Goal: Information Seeking & Learning: Check status

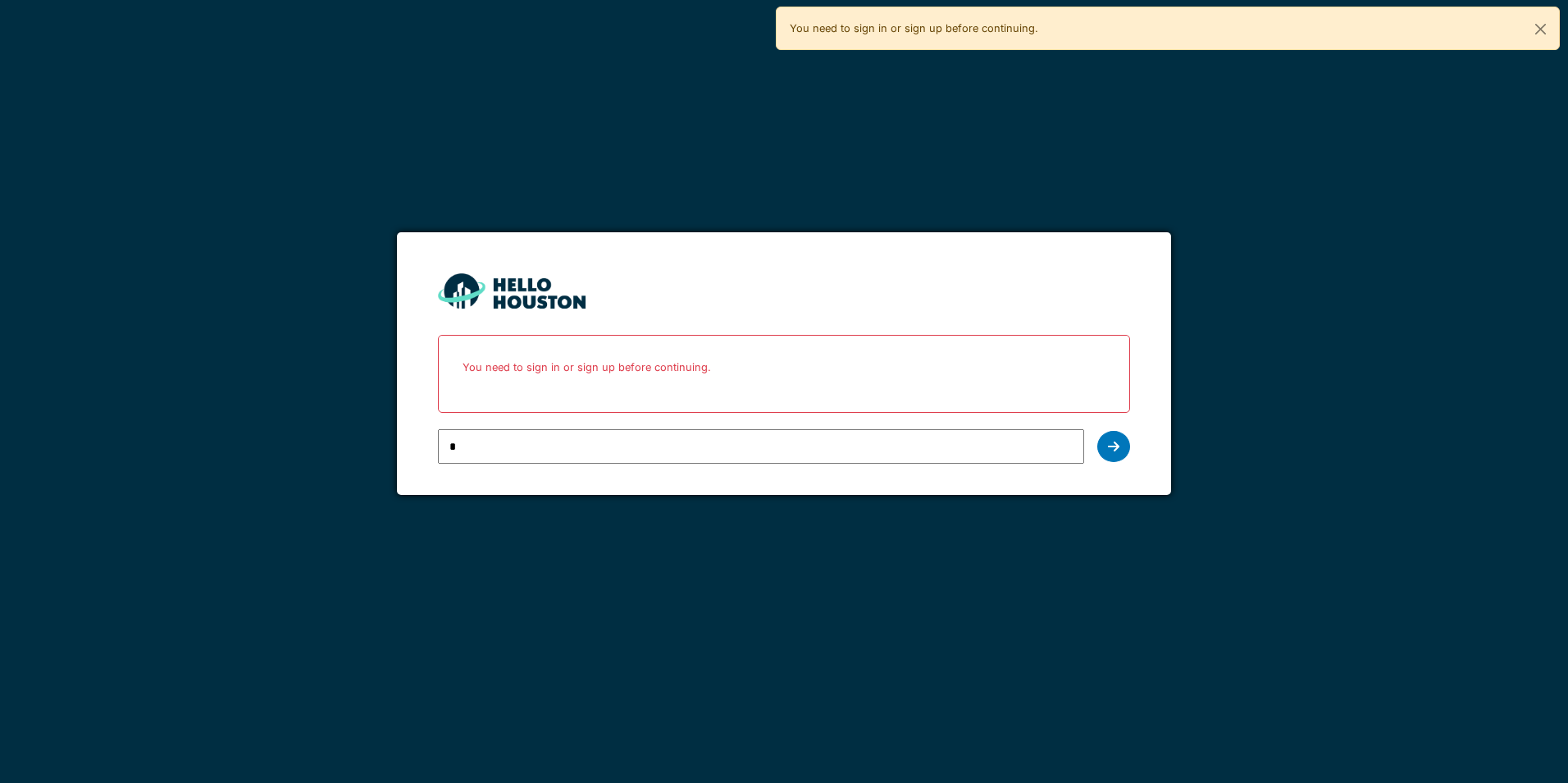
type input "**********"
click at [1119, 453] on div at bounding box center [1114, 447] width 33 height 31
click at [747, 432] on input "email" at bounding box center [760, 447] width 646 height 35
click at [571, 449] on input "email" at bounding box center [760, 447] width 646 height 35
type input "*"
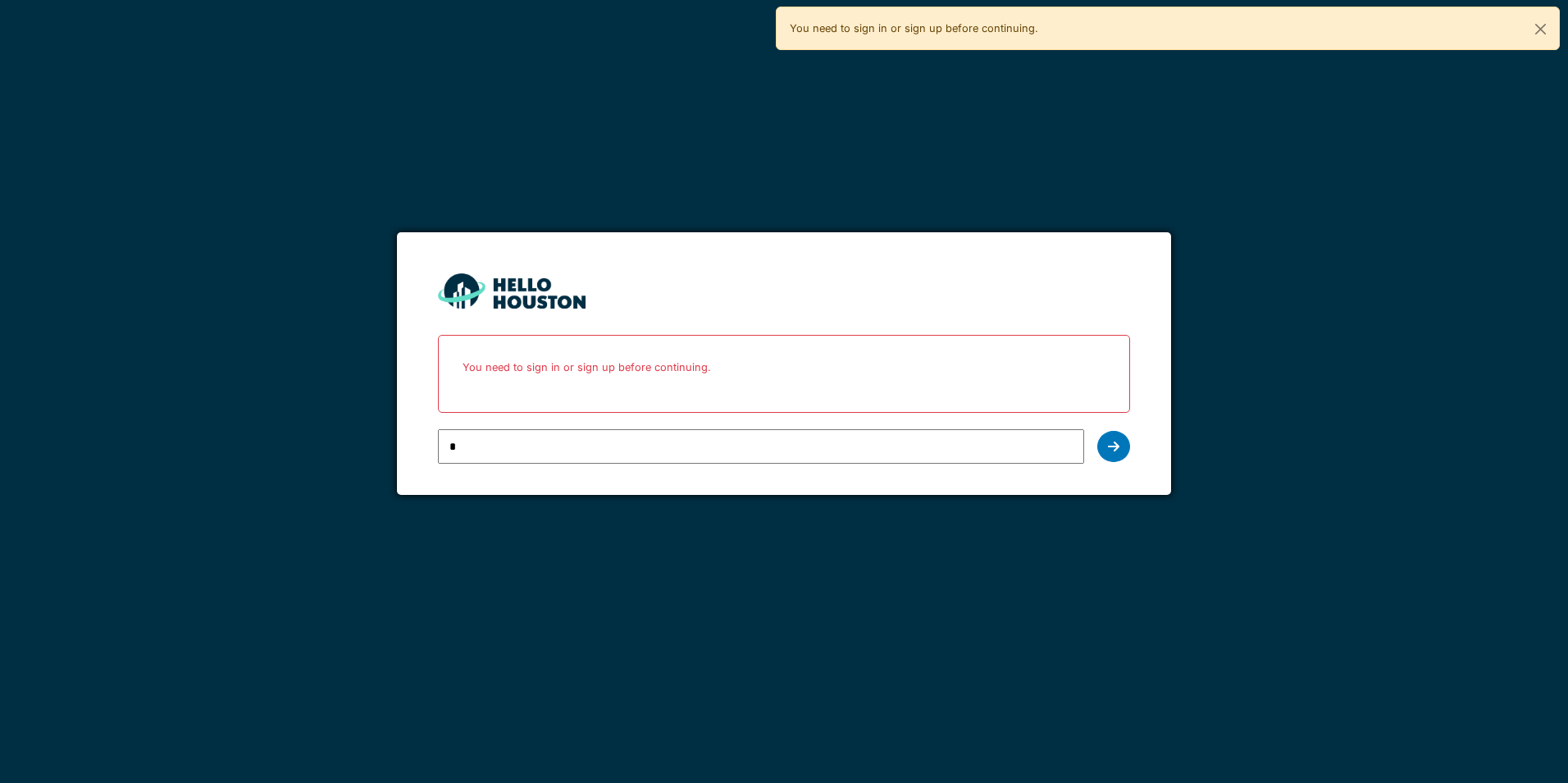
type input "**********"
click at [1112, 446] on icon at bounding box center [1113, 446] width 11 height 13
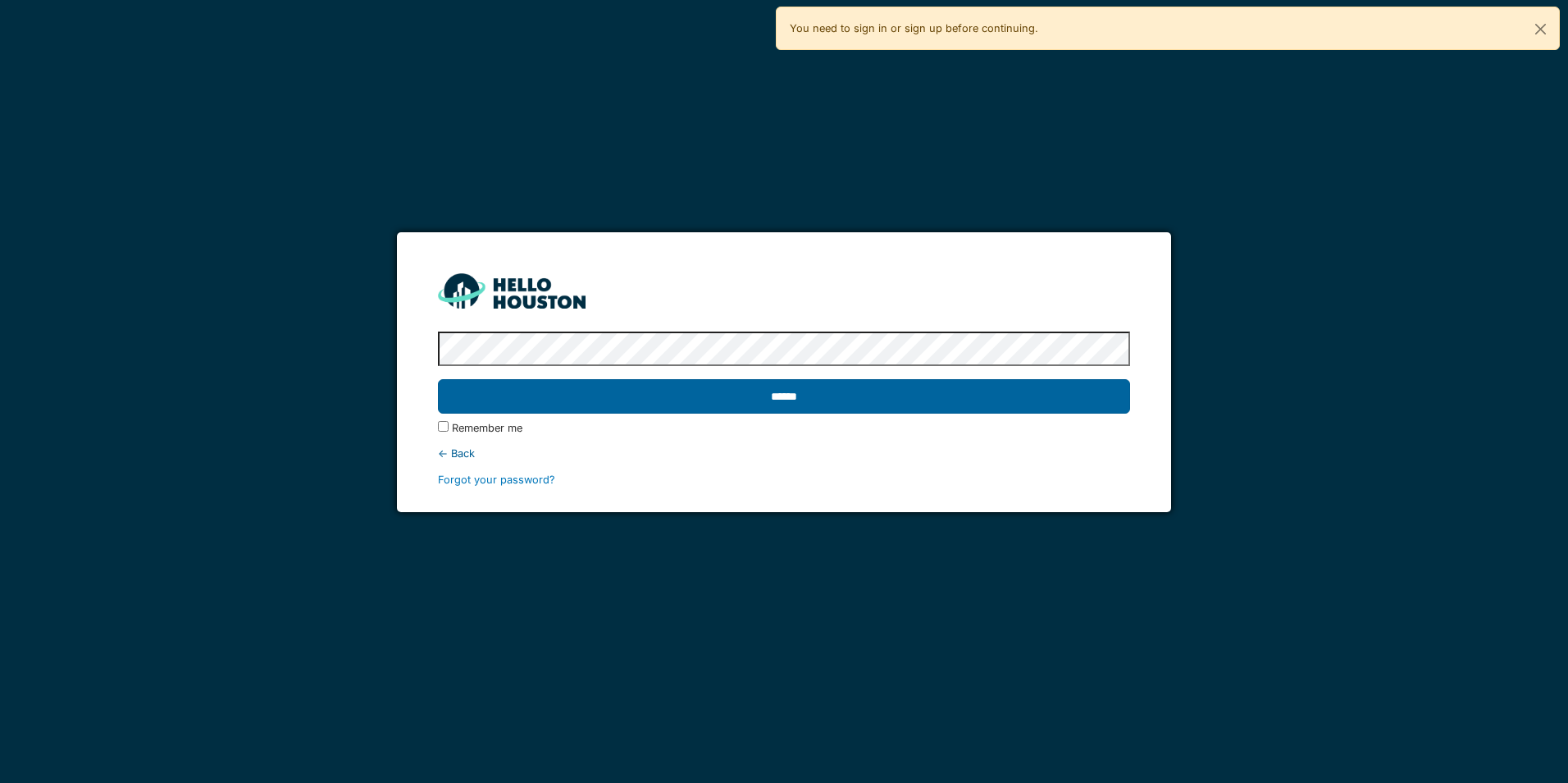
click at [792, 396] on input "******" at bounding box center [784, 396] width 692 height 35
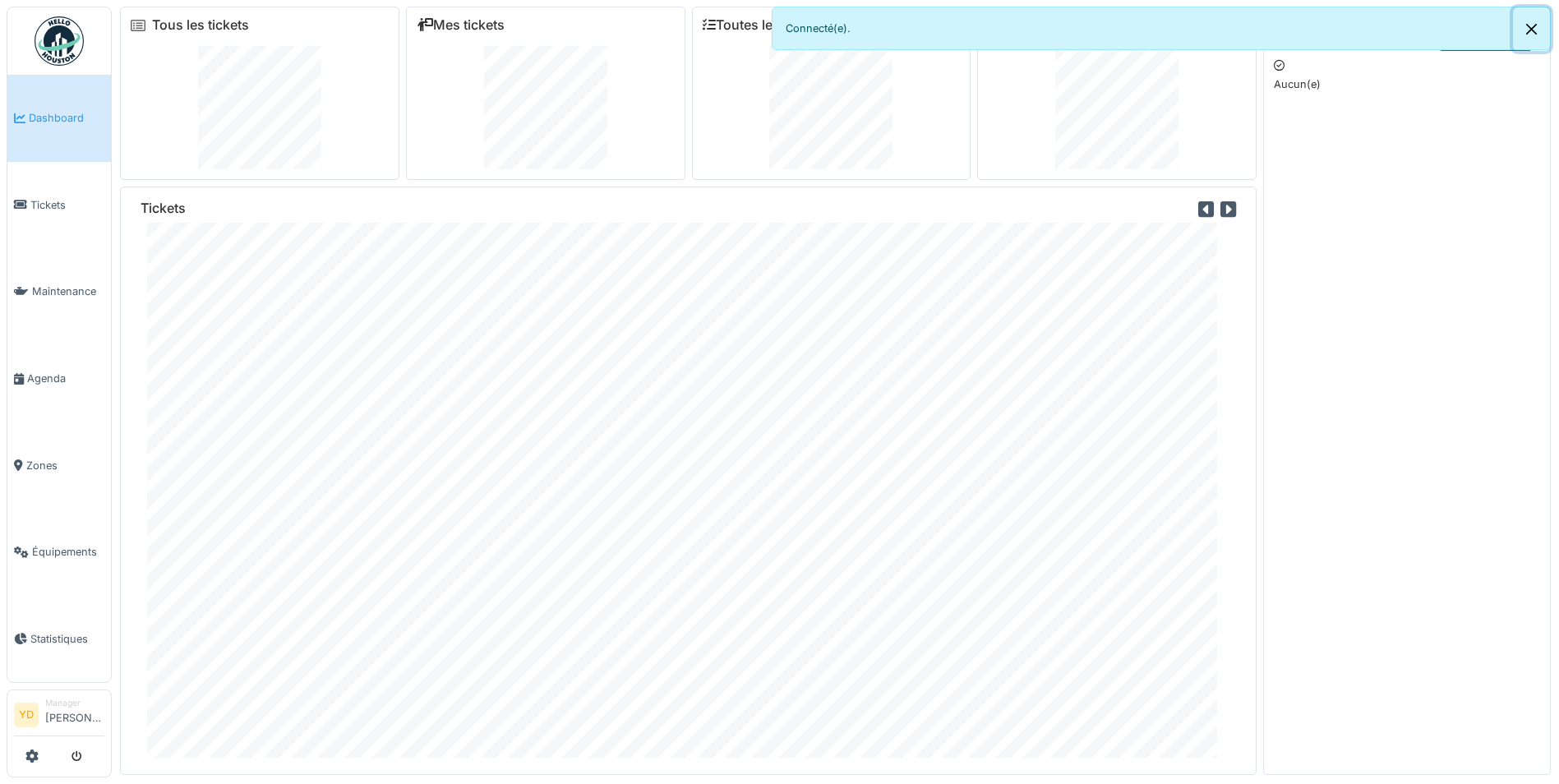
click at [1537, 35] on button "Close" at bounding box center [1531, 30] width 37 height 43
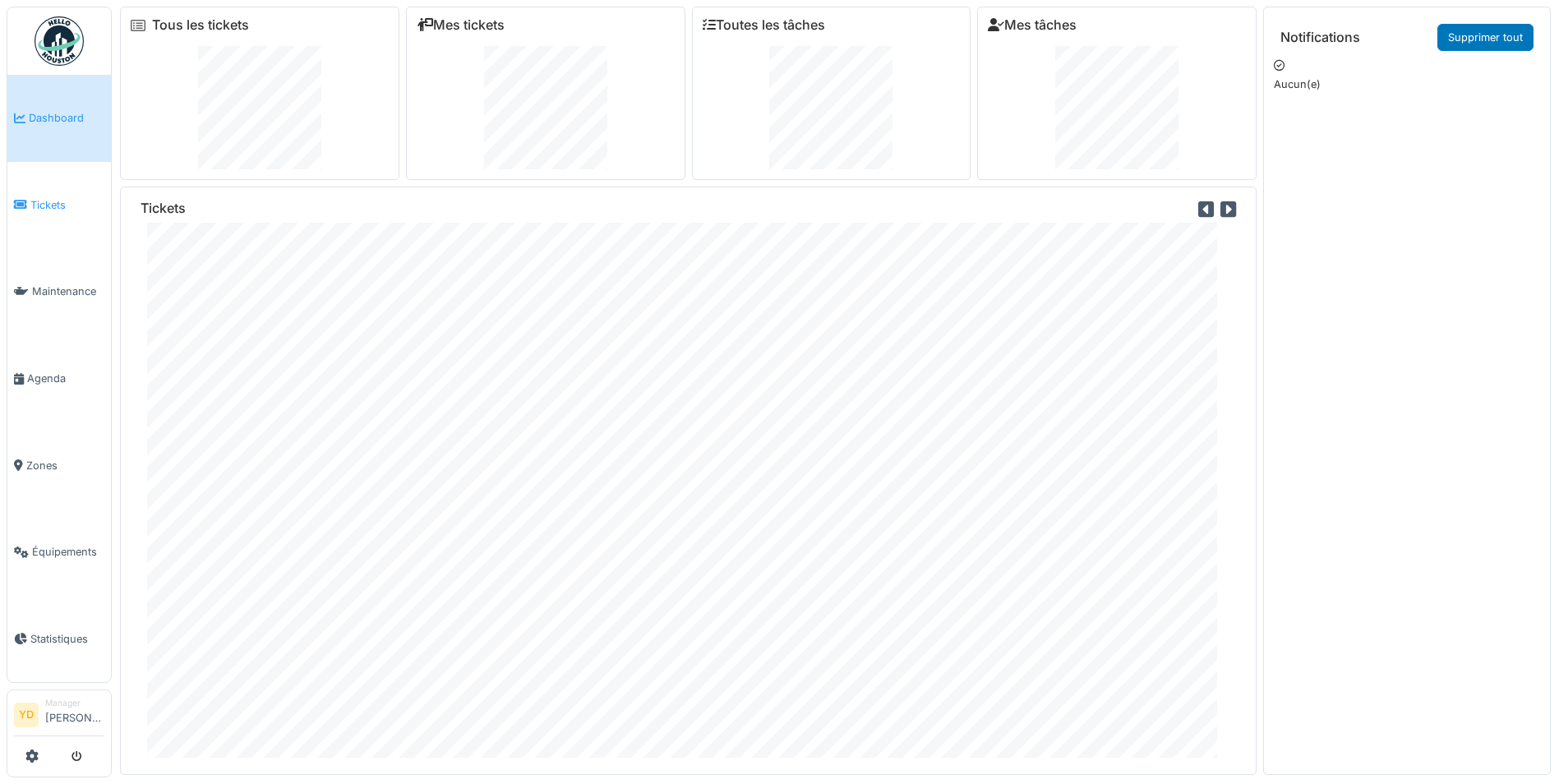
click at [50, 204] on span "Tickets" at bounding box center [67, 205] width 74 height 16
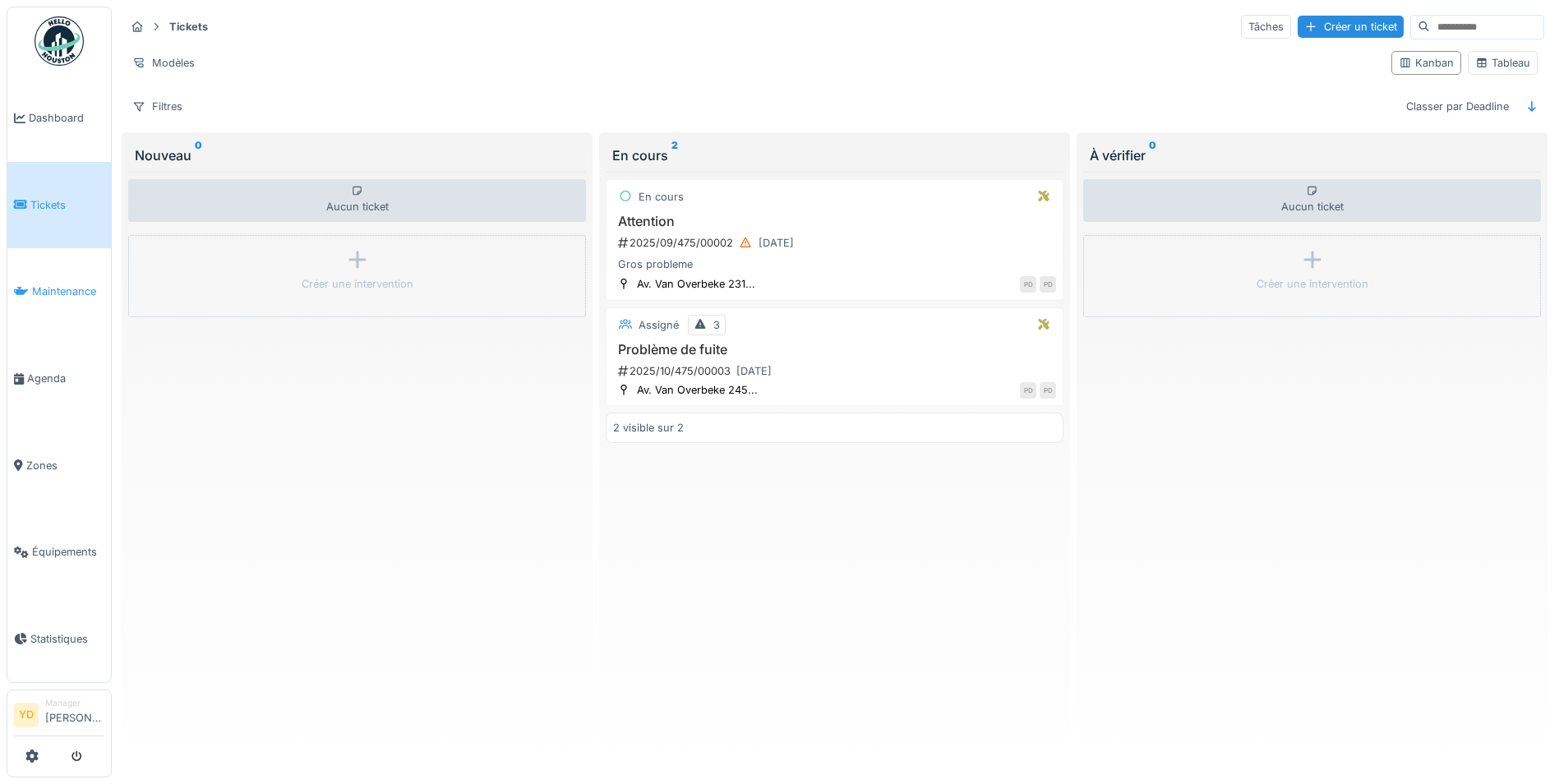
click at [52, 284] on span "Maintenance" at bounding box center [68, 291] width 72 height 16
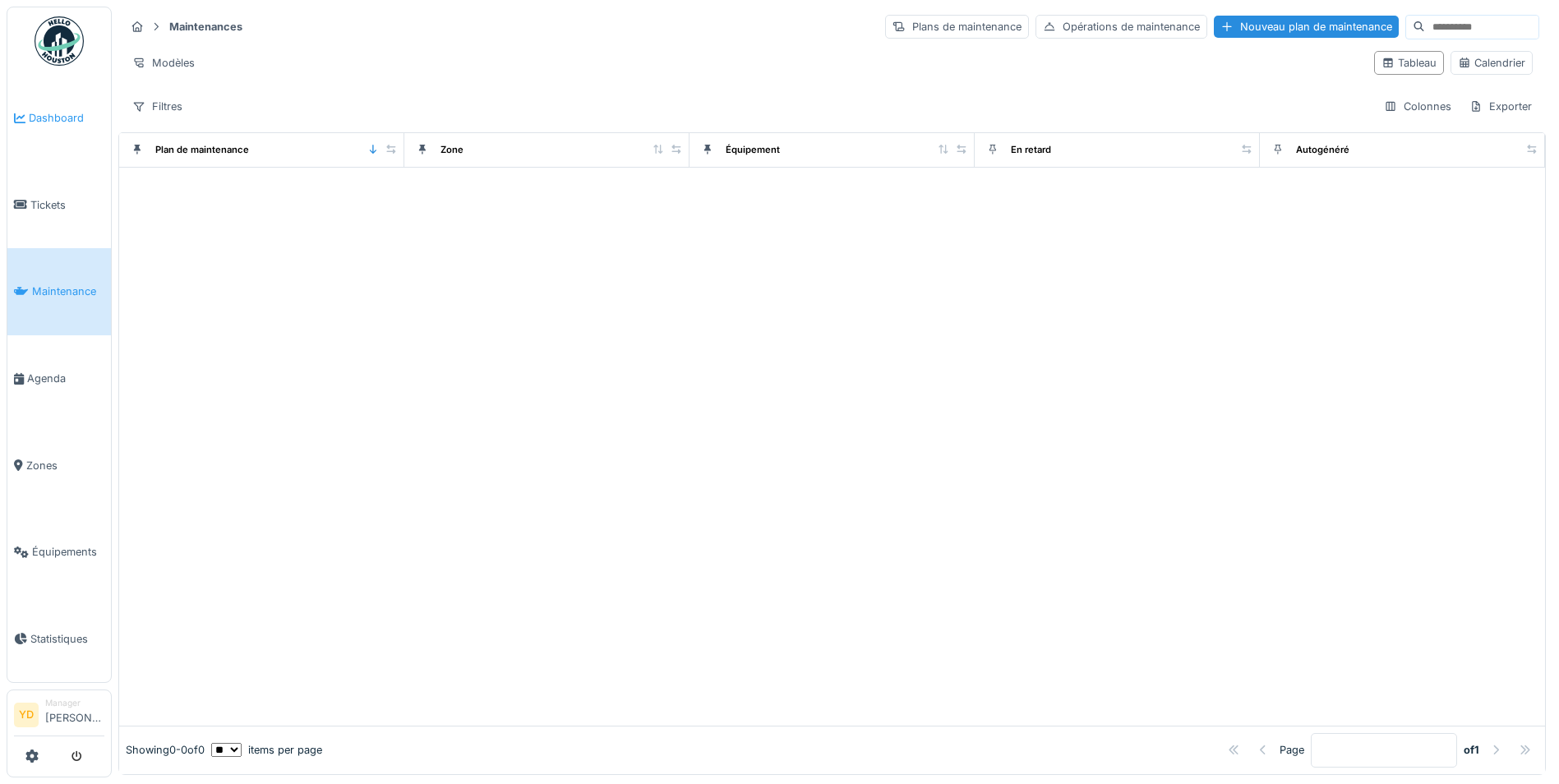
click at [54, 115] on span "Dashboard" at bounding box center [66, 118] width 76 height 16
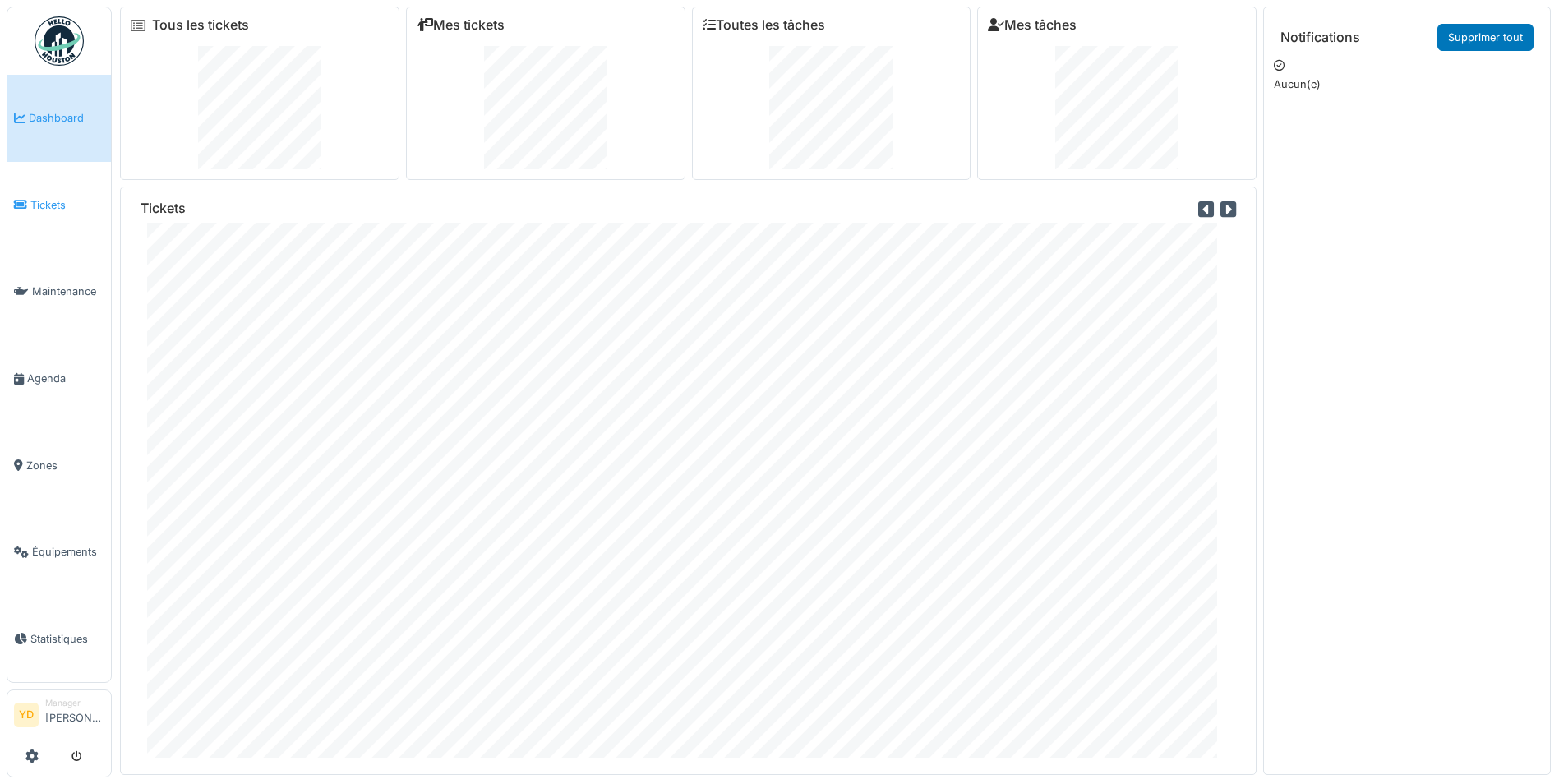
click at [39, 198] on span "Tickets" at bounding box center [67, 205] width 74 height 16
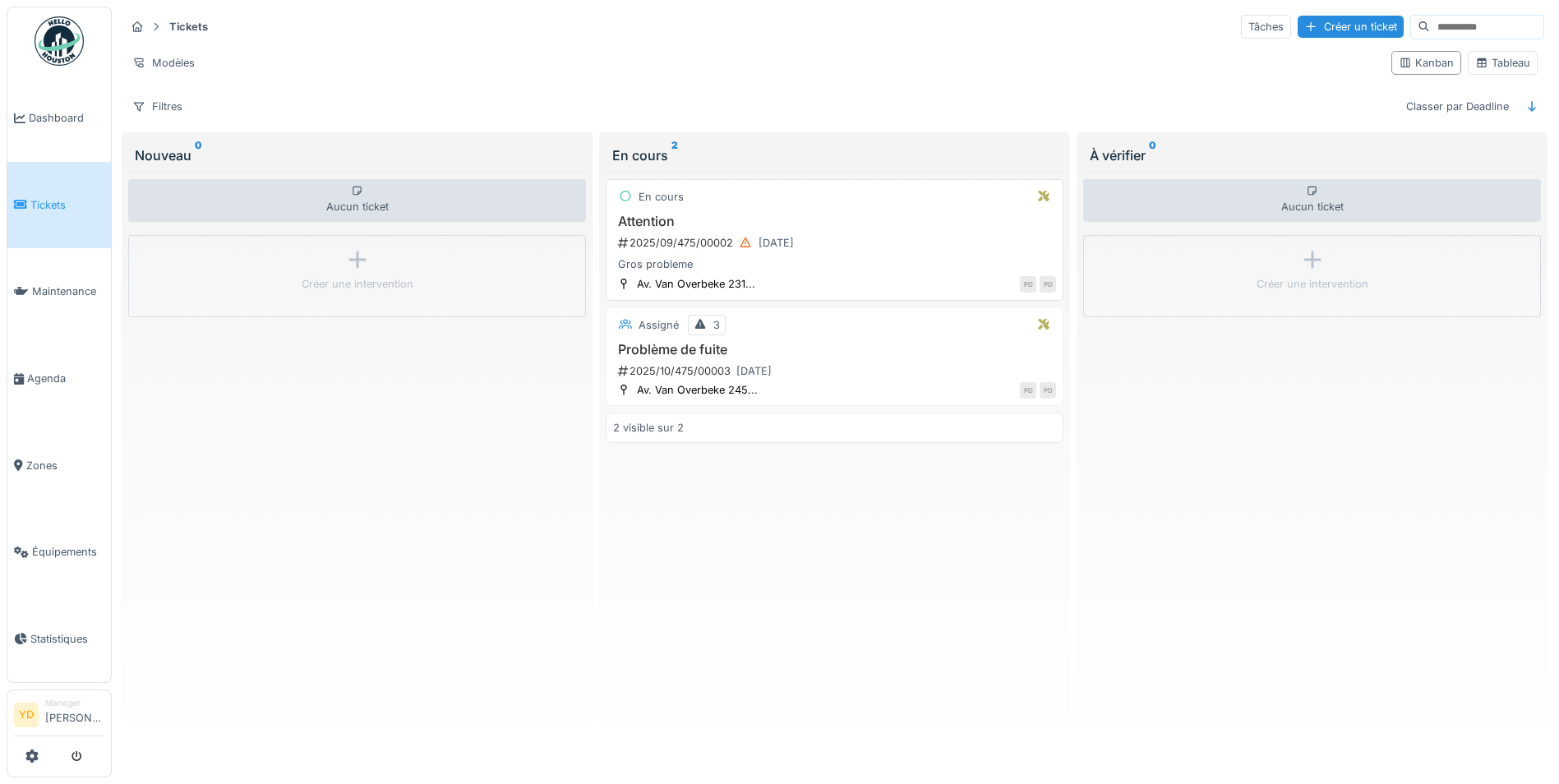
click at [663, 263] on div "Gros probleme" at bounding box center [835, 264] width 443 height 16
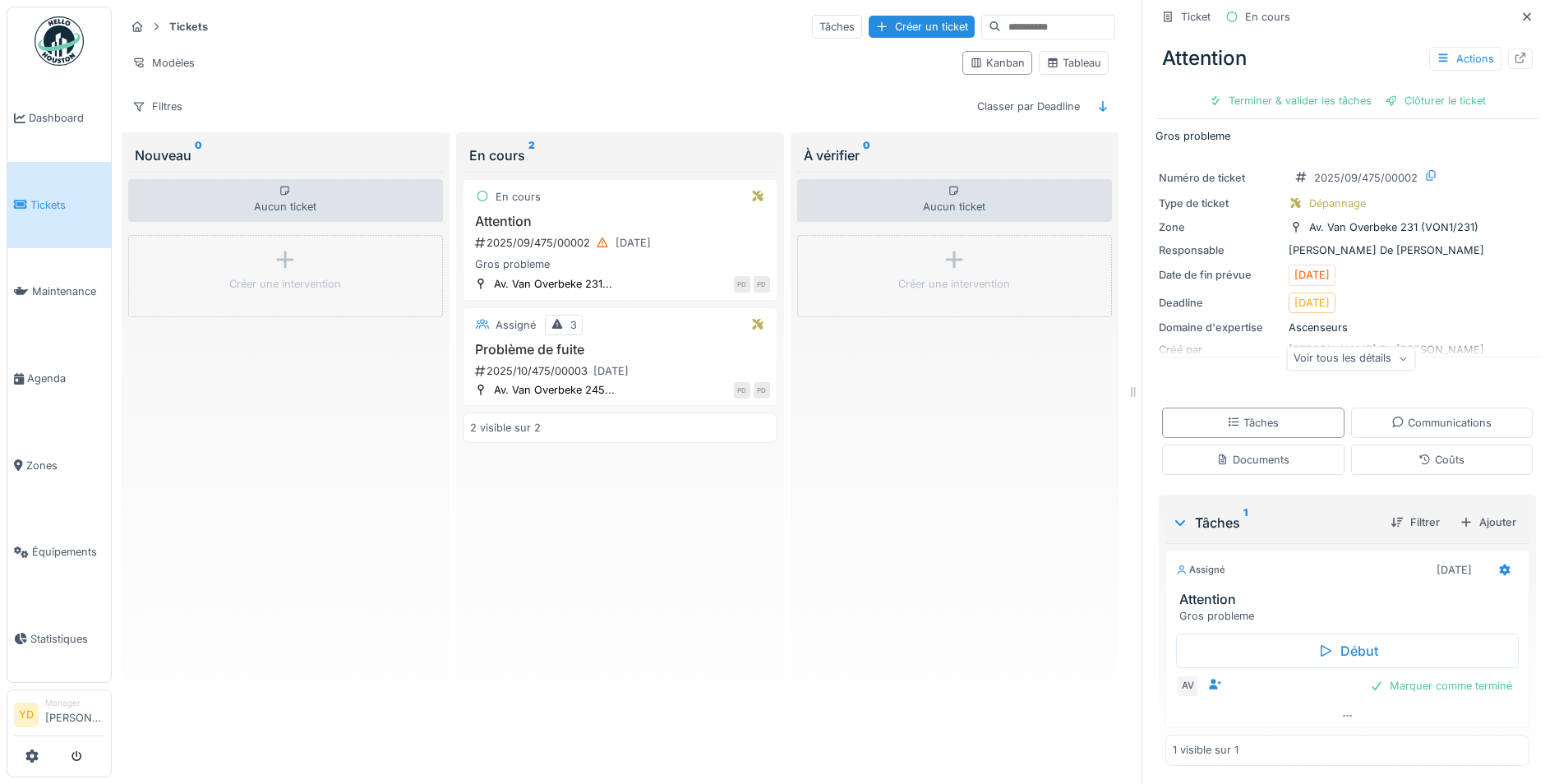
scroll to position [14, 0]
click at [1333, 355] on div "Voir tous les détails" at bounding box center [1351, 356] width 129 height 23
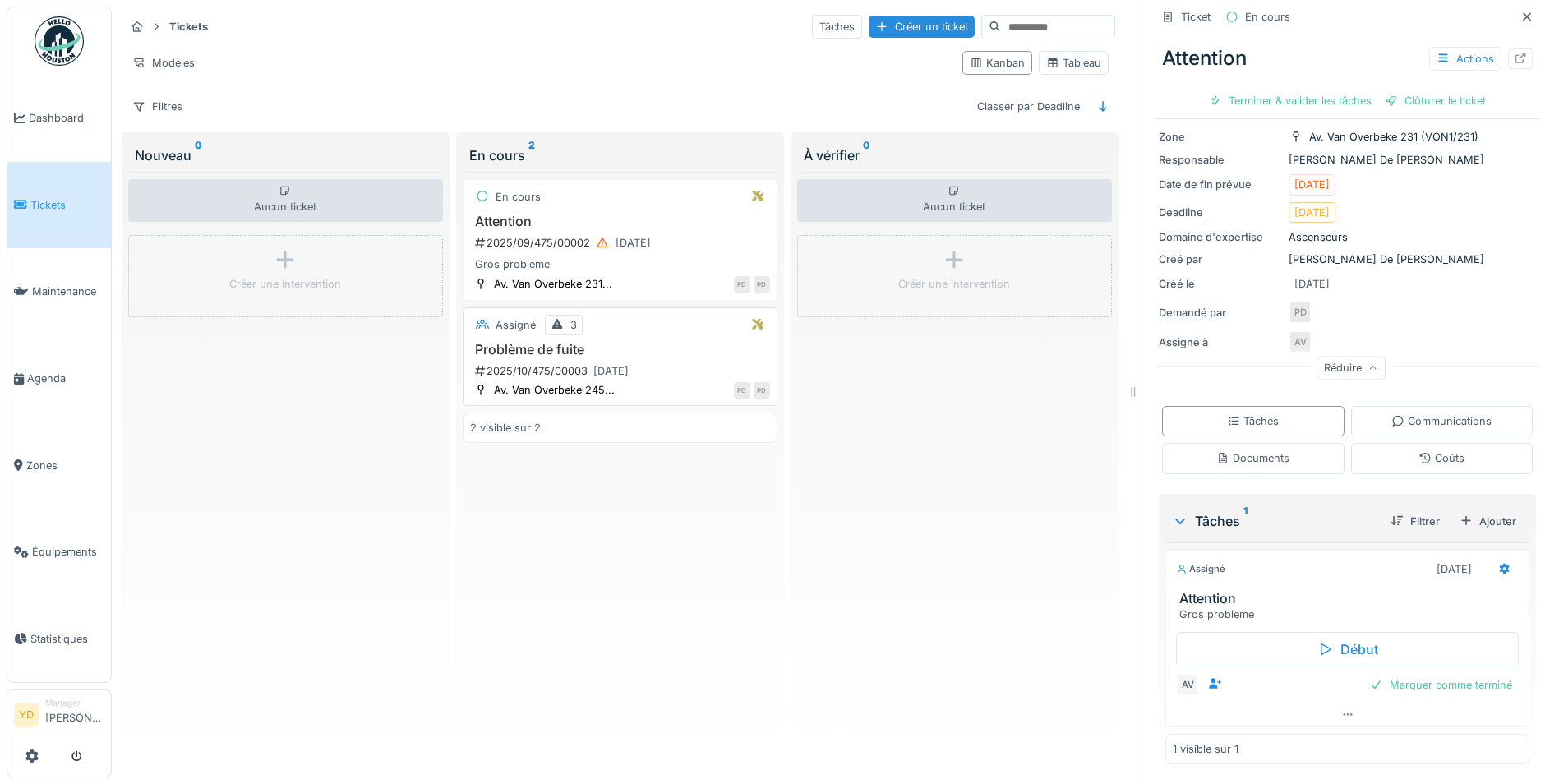
scroll to position [0, 0]
click at [36, 128] on link "Dashboard" at bounding box center [59, 118] width 103 height 87
